Goal: Task Accomplishment & Management: Manage account settings

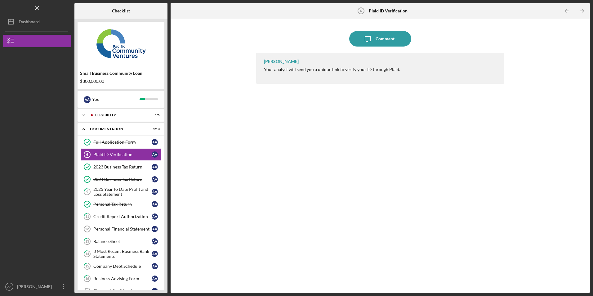
scroll to position [42, 0]
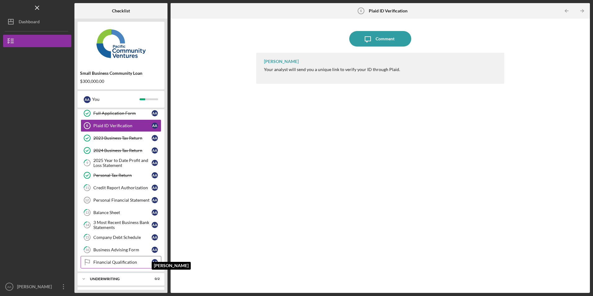
scroll to position [42, 0]
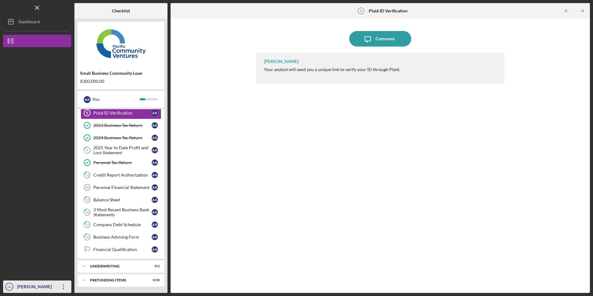
drag, startPoint x: 61, startPoint y: 286, endPoint x: 56, endPoint y: 277, distance: 10.1
click at [61, 285] on icon "Icon/Overflow" at bounding box center [64, 287] width 16 height 16
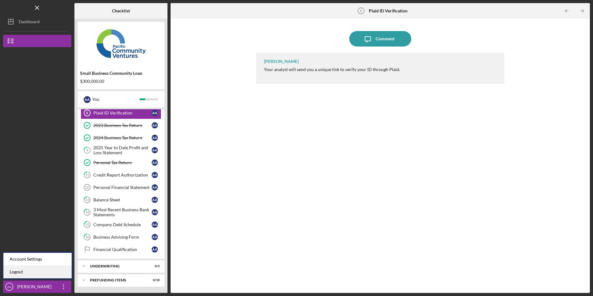
click at [52, 274] on link "Logout" at bounding box center [37, 272] width 68 height 13
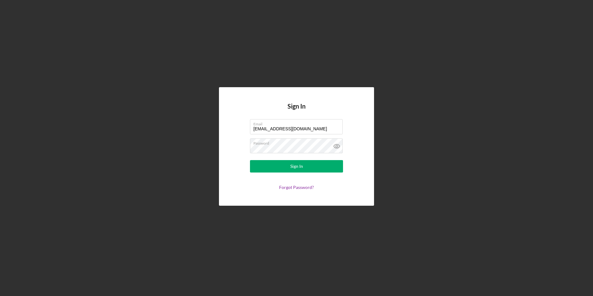
drag, startPoint x: 298, startPoint y: 129, endPoint x: 223, endPoint y: 129, distance: 74.8
click at [223, 129] on div "Sign In Email info@ibuilderspro.com Password Sign In Forgot Password?" at bounding box center [296, 146] width 155 height 118
type input "juanashhc@ymail.com"
click at [263, 170] on button "Sign In" at bounding box center [296, 166] width 93 height 12
